Goal: Task Accomplishment & Management: Use online tool/utility

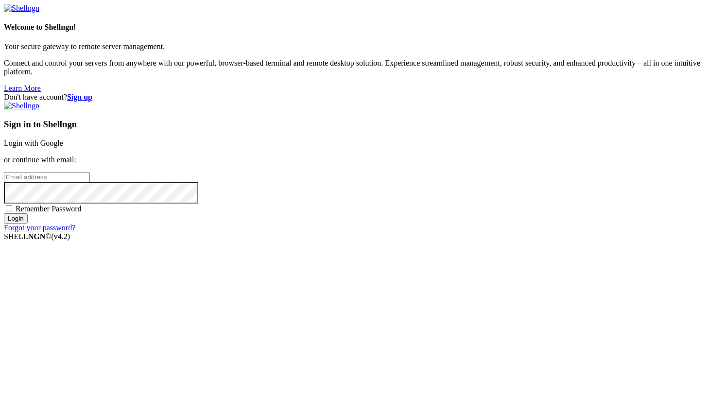
click at [90, 182] on input "email" at bounding box center [47, 177] width 86 height 10
paste input "[EMAIL_ADDRESS][DOMAIN_NAME]"
type input "[EMAIL_ADDRESS][DOMAIN_NAME]"
click at [28, 224] on input "Login" at bounding box center [16, 218] width 24 height 10
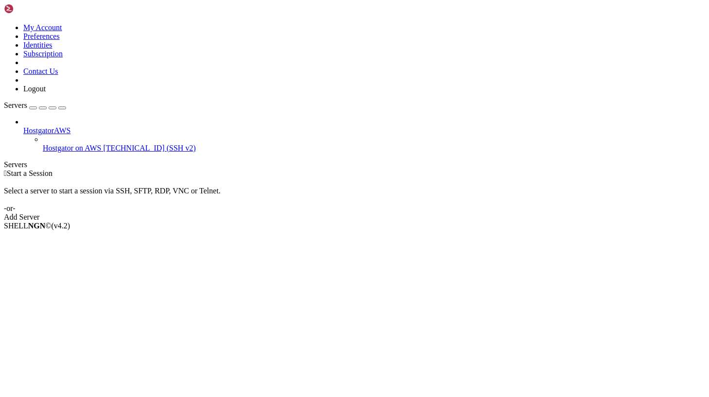
click at [59, 144] on span "Hostgator on AWS" at bounding box center [72, 148] width 59 height 8
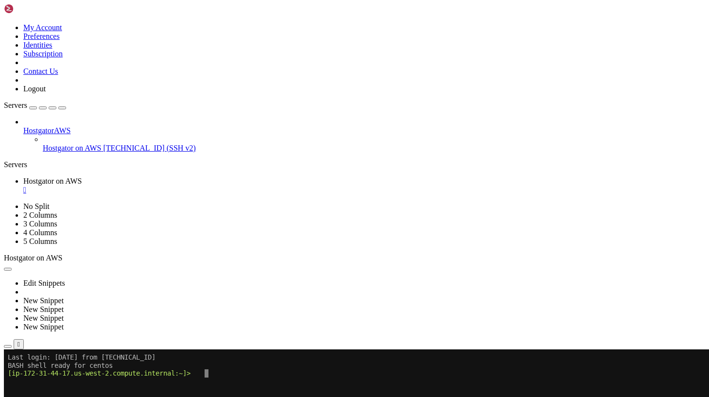
click at [8, 347] on icon "button" at bounding box center [8, 347] width 0 height 0
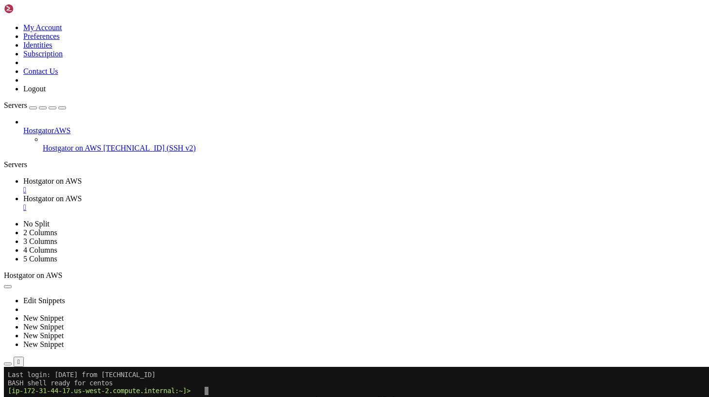
click at [100, 384] on input "/" at bounding box center [57, 389] width 86 height 10
type input "/var/www/html/sites/shared"
click at [296, 203] on div "" at bounding box center [364, 207] width 682 height 9
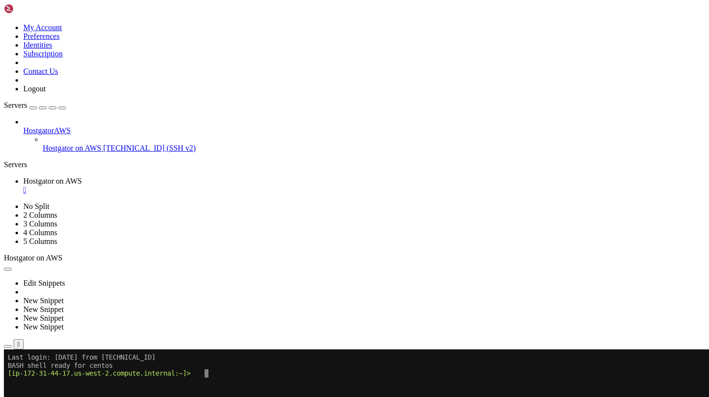
click at [213, 379] on x-row at bounding box center [297, 382] width 578 height 8
click at [4, 23] on icon at bounding box center [4, 23] width 0 height 0
click at [46, 93] on link "Logout" at bounding box center [34, 89] width 22 height 8
